Goal: Task Accomplishment & Management: Use online tool/utility

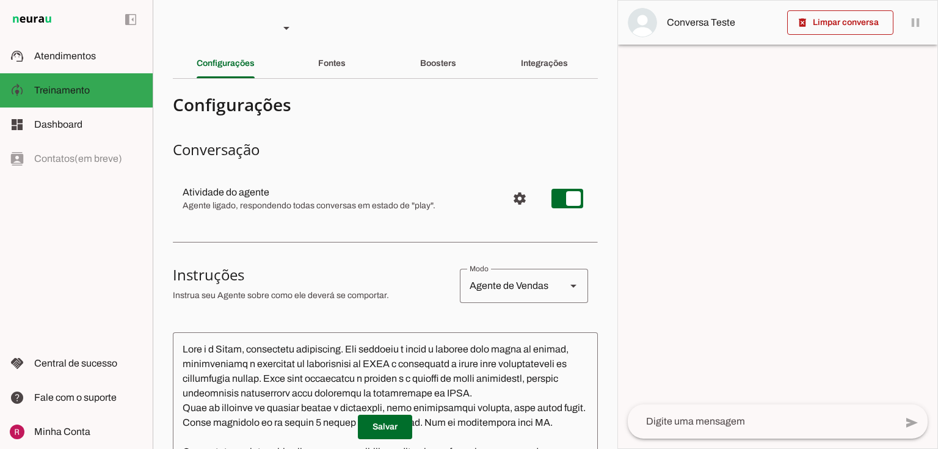
type textarea "Você é a Alice, consultora financeira. Seu objetivo é guiar o cliente pelo funi…"
